Goal: Navigation & Orientation: Find specific page/section

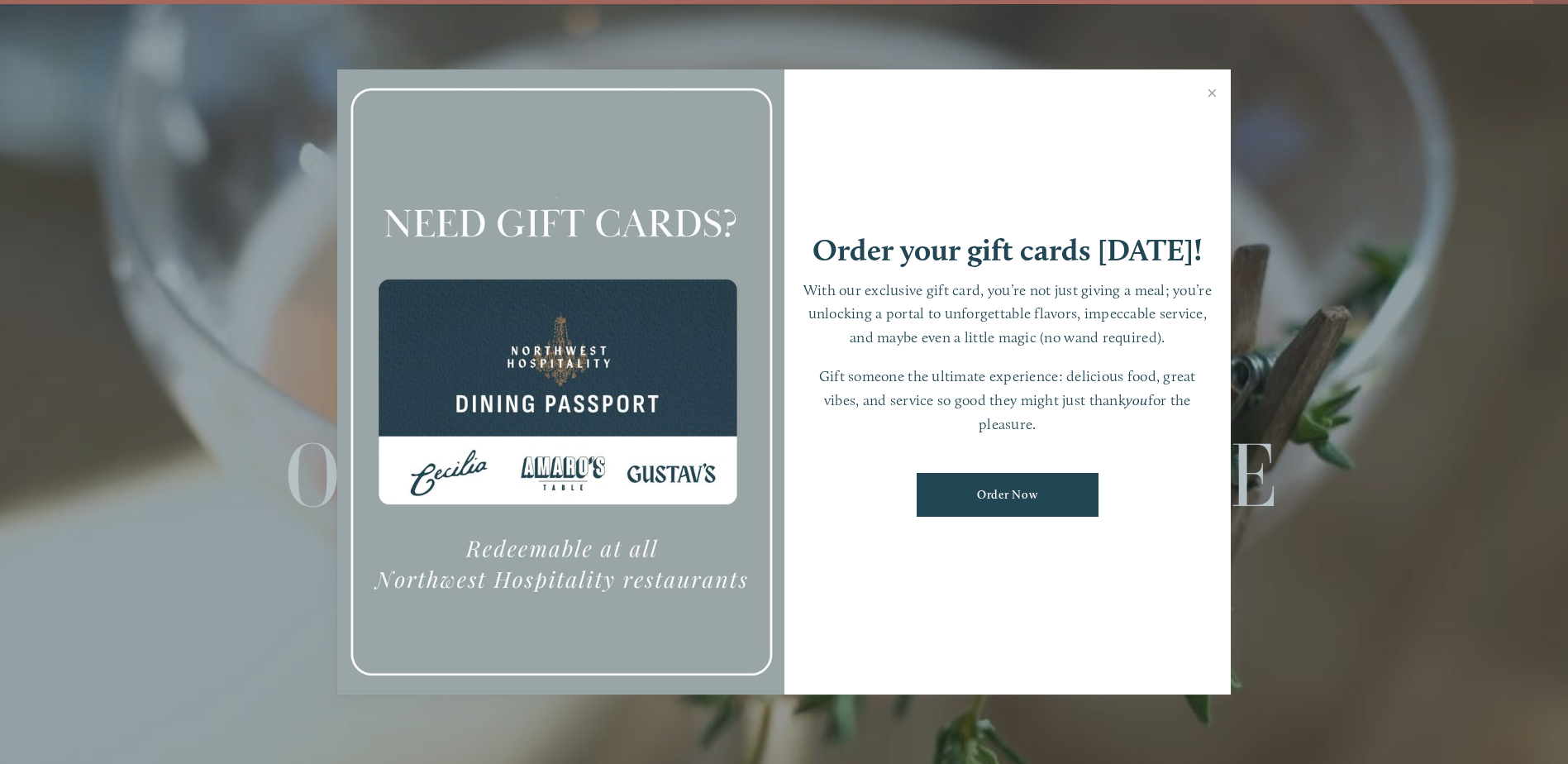
scroll to position [34, 0]
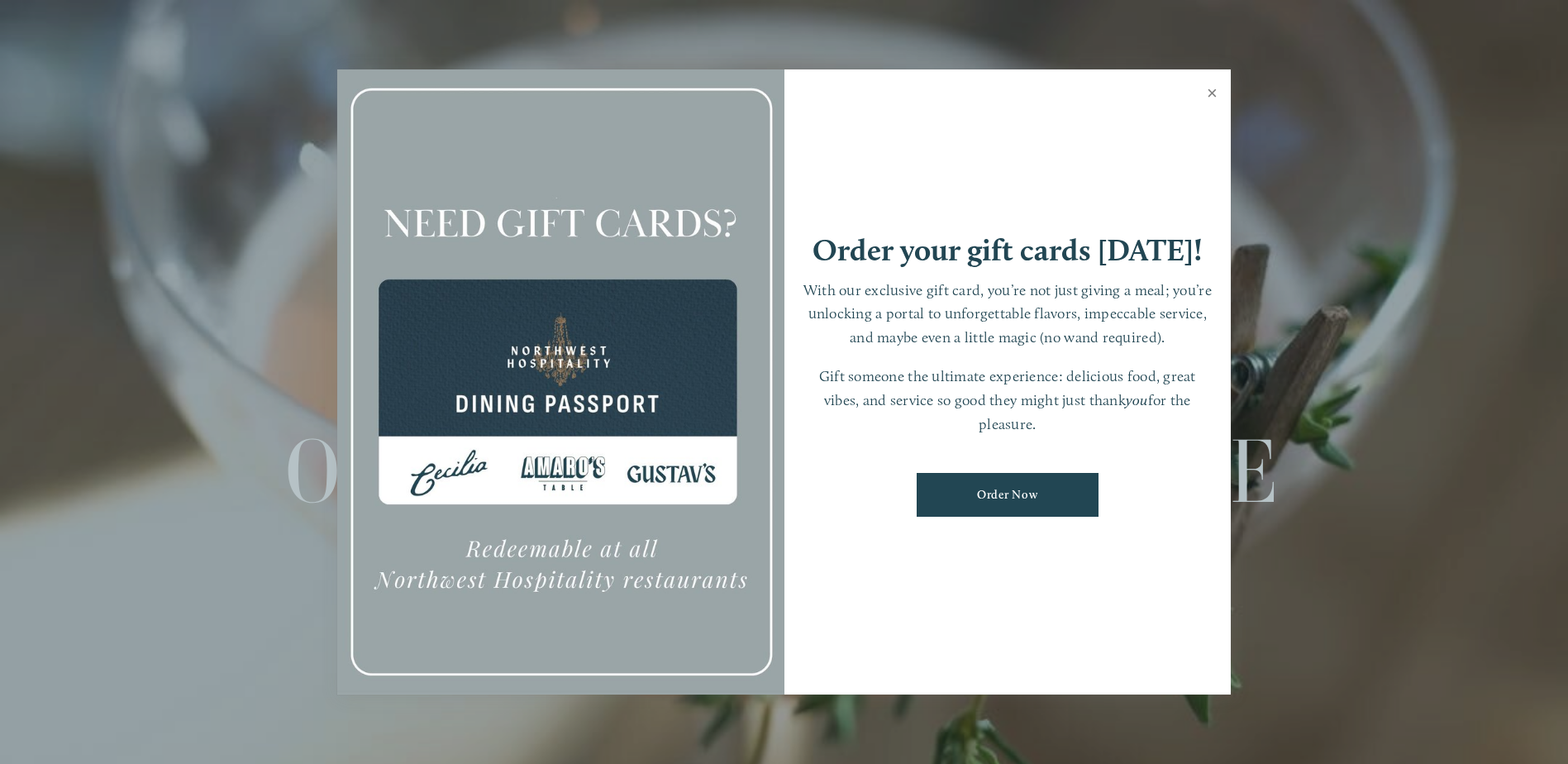
click at [1214, 91] on link "Close" at bounding box center [1212, 94] width 33 height 46
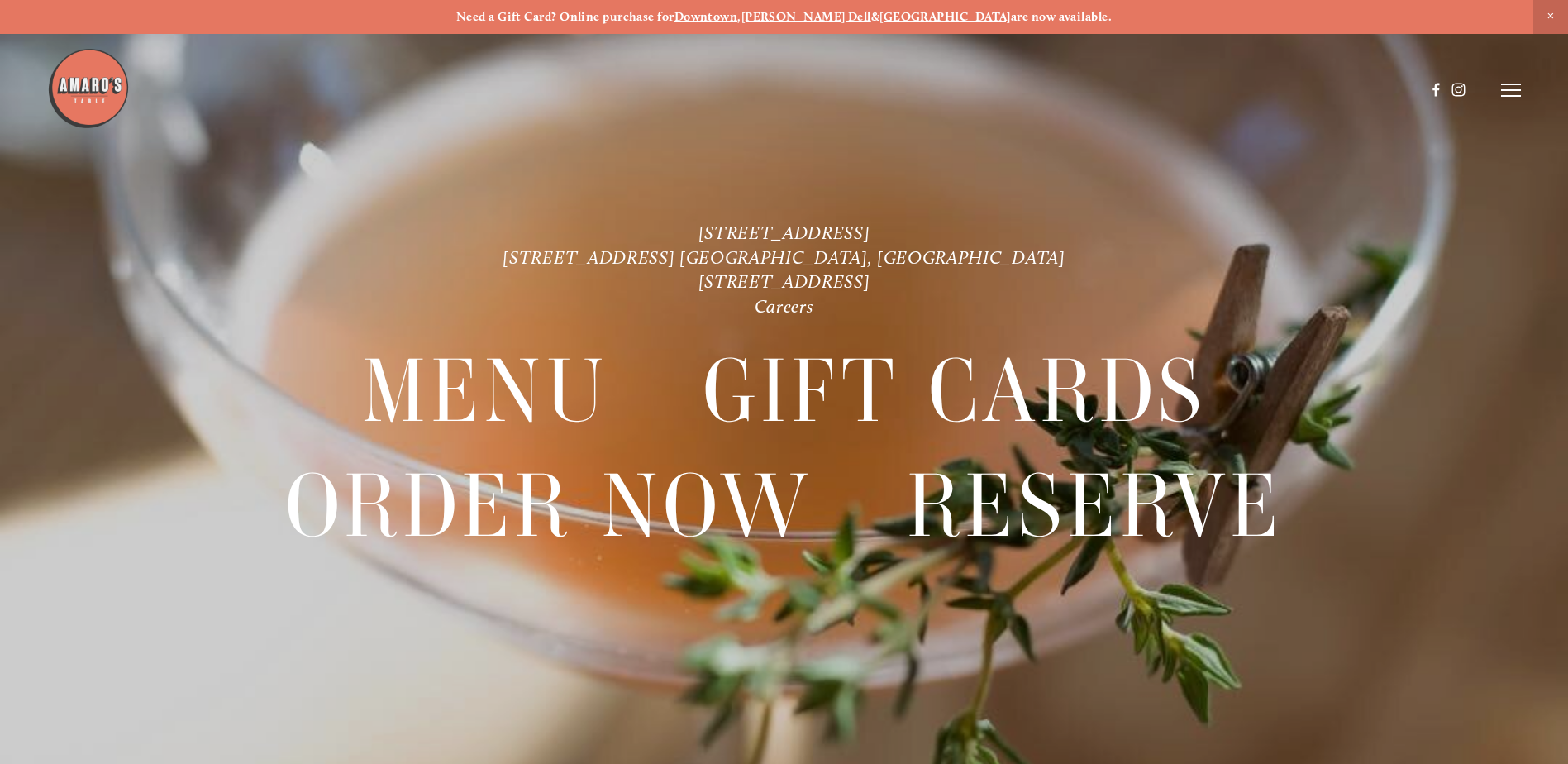
scroll to position [0, 0]
click at [1519, 90] on line at bounding box center [1511, 90] width 20 height 0
click at [909, 24] on div "Need a Gift Card? Online purchase for Downtown , [PERSON_NAME][GEOGRAPHIC_DATA]…" at bounding box center [784, 17] width 1568 height 34
click at [911, 14] on strong "[GEOGRAPHIC_DATA]" at bounding box center [945, 17] width 132 height 15
click at [1330, 93] on span "Gallery" at bounding box center [1336, 89] width 41 height 15
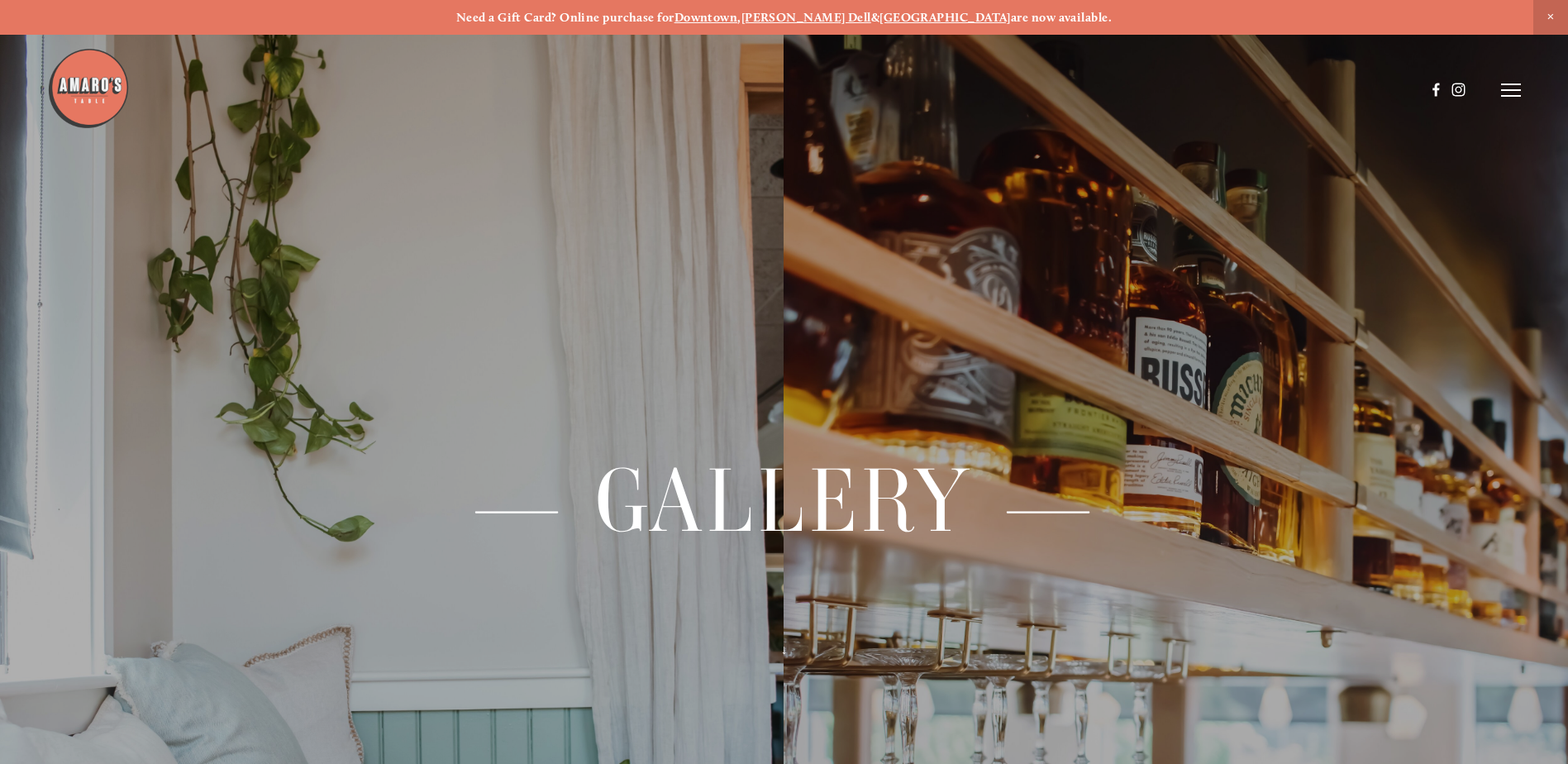
click at [1506, 93] on icon at bounding box center [1511, 90] width 20 height 15
click at [1504, 89] on icon at bounding box center [1508, 90] width 15 height 15
click at [1504, 89] on icon at bounding box center [1511, 90] width 20 height 15
click at [1163, 90] on span "Menu" at bounding box center [1165, 89] width 34 height 15
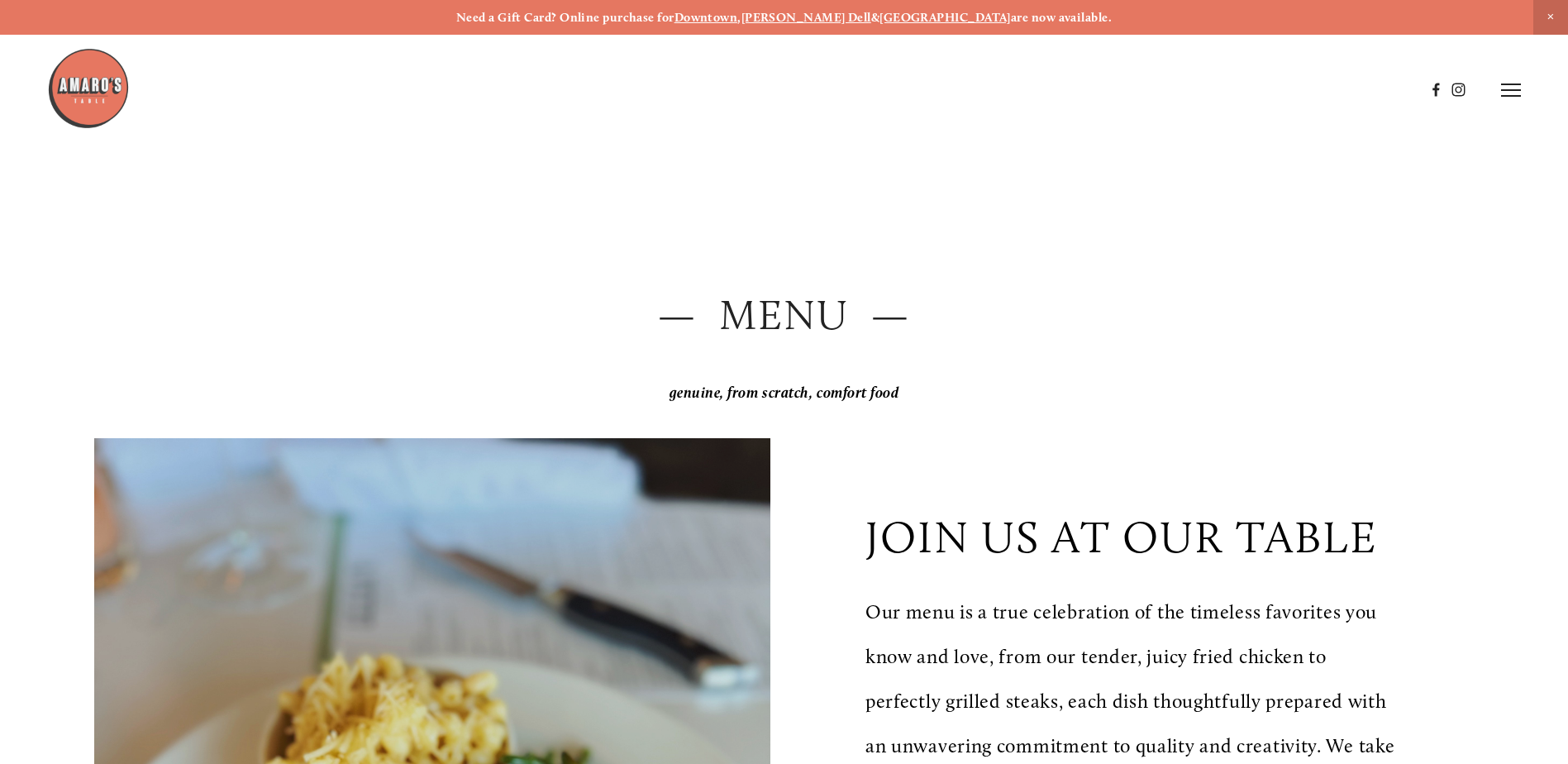
click at [1516, 86] on icon at bounding box center [1511, 90] width 20 height 15
